Goal: Information Seeking & Learning: Get advice/opinions

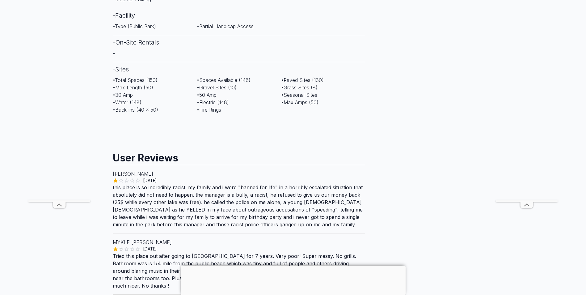
scroll to position [432, 0]
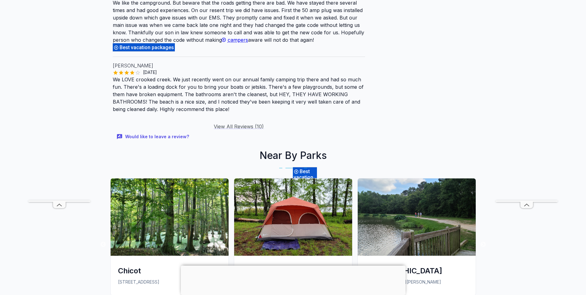
scroll to position [772, 0]
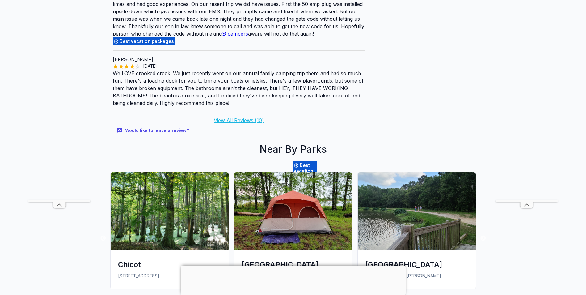
click at [232, 119] on link "View All Reviews ( 10 )" at bounding box center [239, 120] width 50 height 6
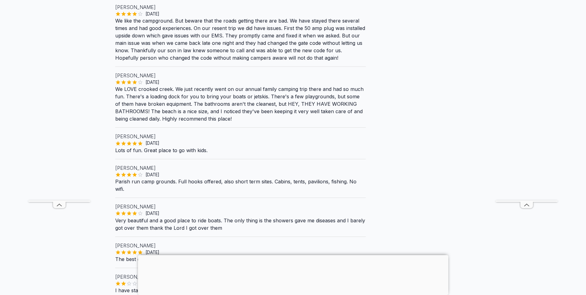
scroll to position [309, 0]
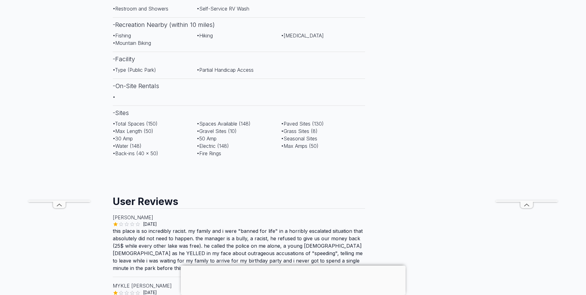
scroll to position [432, 0]
